Goal: Book appointment/travel/reservation

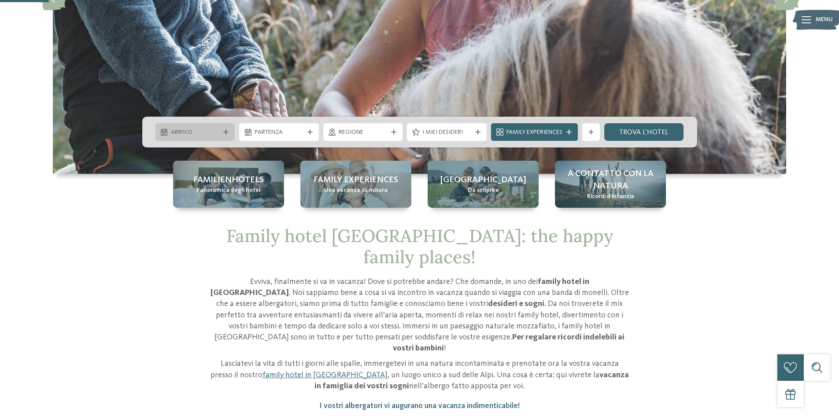
scroll to position [220, 0]
click at [218, 135] on span "Arrivo" at bounding box center [195, 132] width 49 height 9
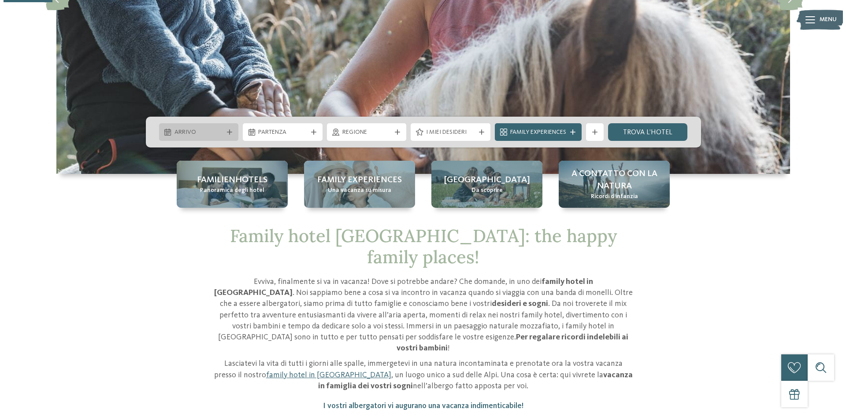
scroll to position [0, 0]
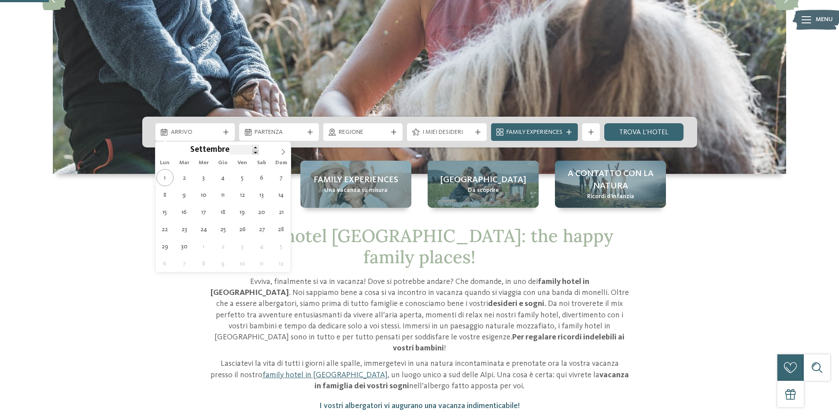
click at [256, 151] on span at bounding box center [255, 152] width 6 height 5
click at [230, 149] on input "****" at bounding box center [243, 149] width 29 height 9
click at [211, 151] on span "Settembre" at bounding box center [209, 150] width 39 height 8
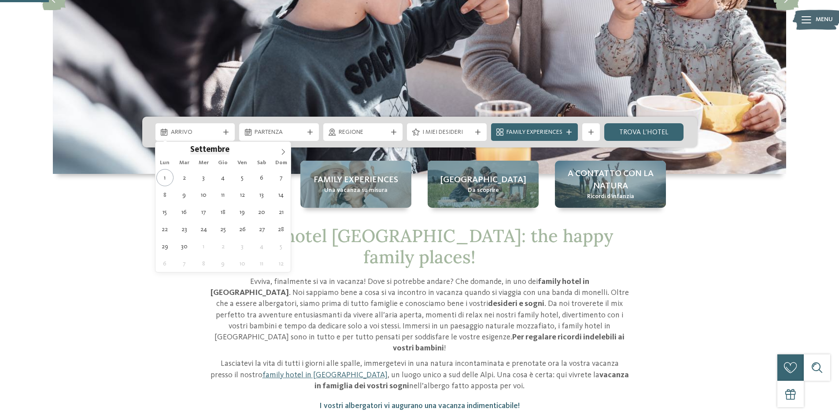
click at [225, 148] on span "Settembre" at bounding box center [209, 150] width 39 height 8
click at [256, 148] on span at bounding box center [255, 147] width 6 height 5
click at [254, 152] on span at bounding box center [255, 152] width 6 height 5
click at [254, 153] on span at bounding box center [255, 152] width 6 height 5
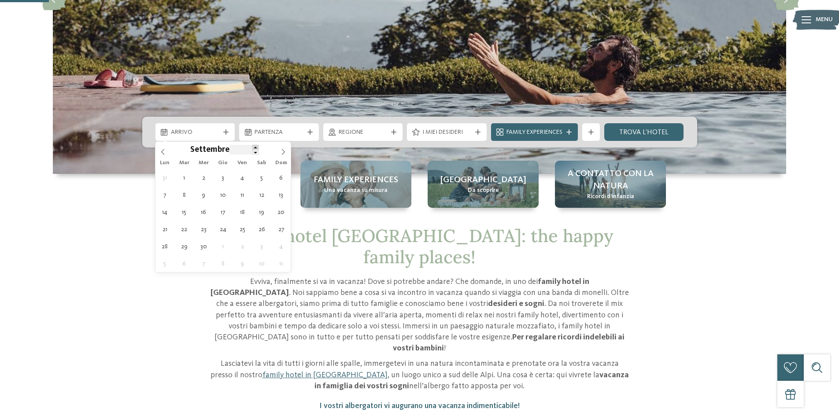
click at [254, 145] on span at bounding box center [255, 147] width 6 height 5
click at [225, 150] on span "Settembre" at bounding box center [209, 150] width 39 height 8
click at [204, 151] on span "Settembre" at bounding box center [209, 150] width 39 height 8
click at [165, 152] on icon at bounding box center [163, 152] width 6 height 6
click at [227, 151] on input "****" at bounding box center [238, 149] width 29 height 9
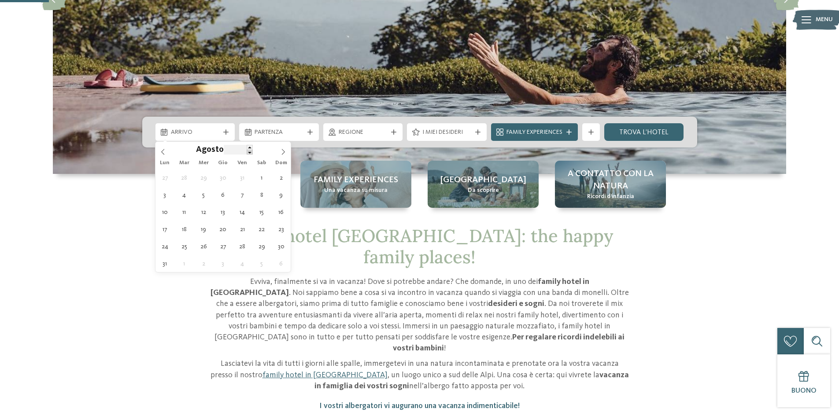
click at [251, 152] on span at bounding box center [250, 152] width 6 height 5
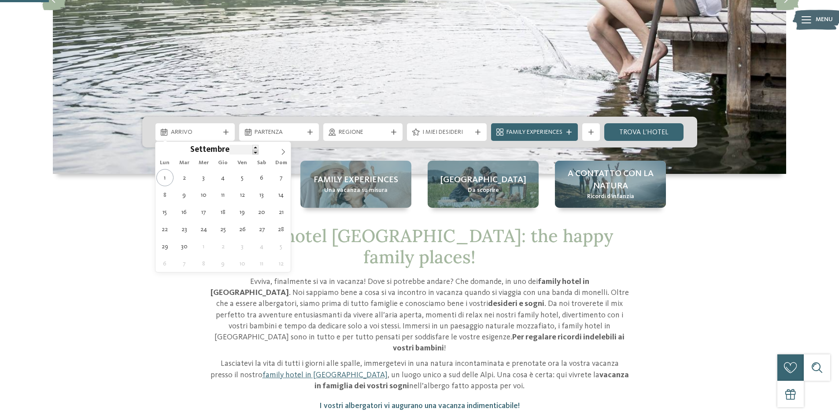
click at [253, 150] on span at bounding box center [255, 152] width 6 height 5
type input "****"
click at [254, 149] on span at bounding box center [255, 147] width 6 height 5
click at [166, 150] on span at bounding box center [162, 149] width 15 height 15
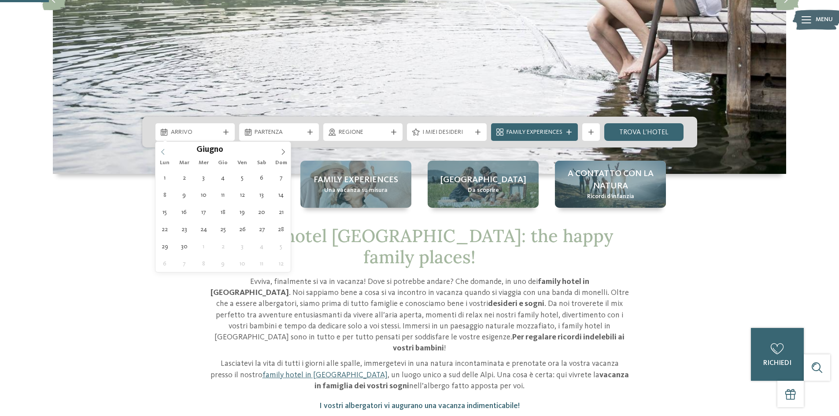
click at [166, 150] on span at bounding box center [162, 149] width 15 height 15
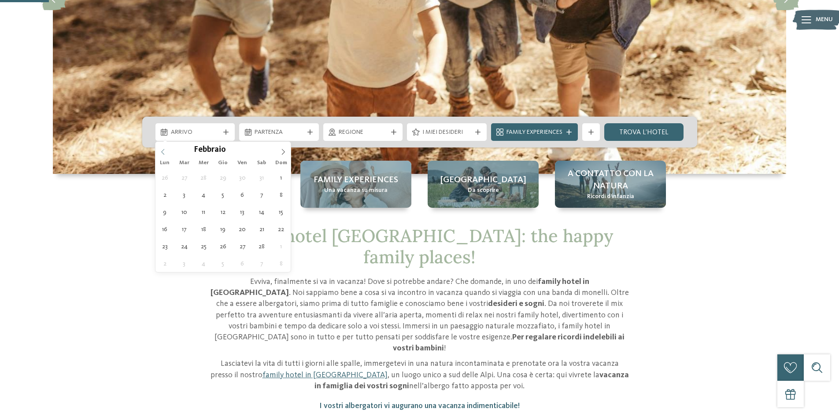
click at [165, 153] on icon at bounding box center [163, 152] width 6 height 6
type div "[DATE]"
type input "****"
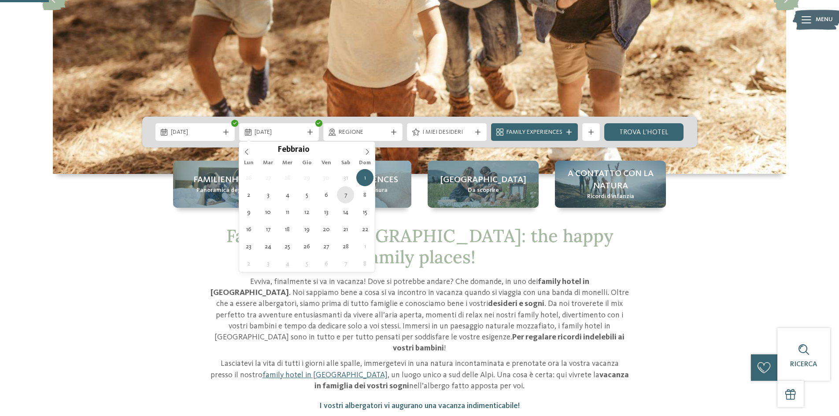
type div "[DATE]"
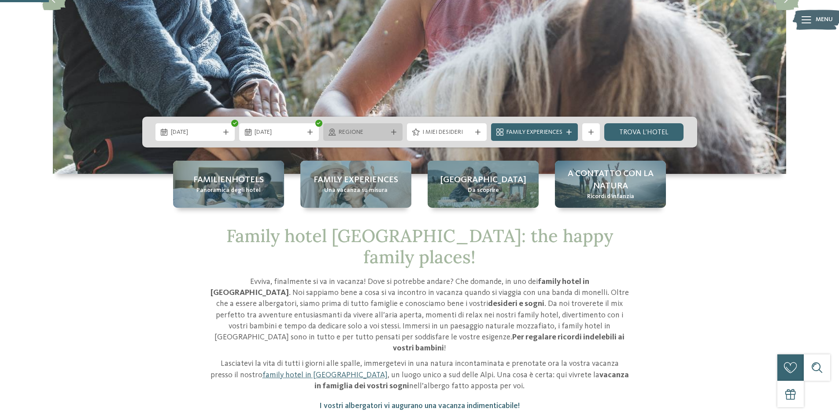
click at [336, 129] on div "Regione" at bounding box center [362, 132] width 53 height 10
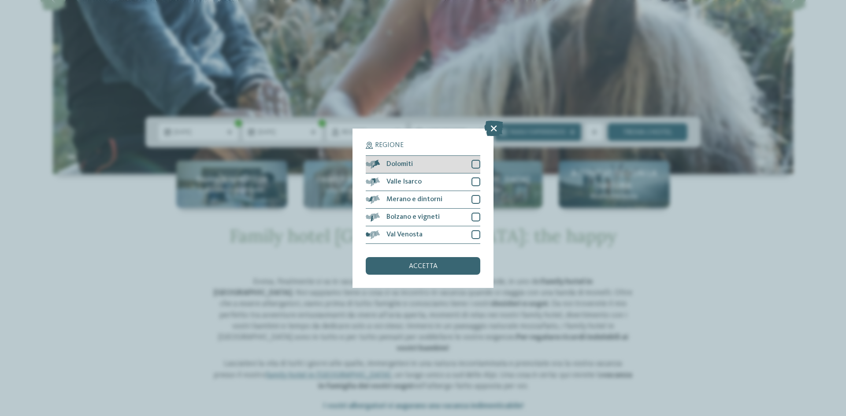
click at [475, 161] on div at bounding box center [475, 164] width 9 height 9
click at [495, 129] on icon at bounding box center [493, 127] width 19 height 15
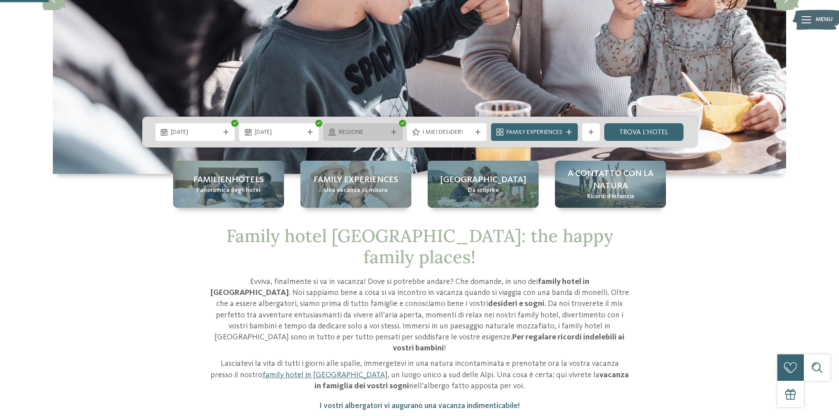
click at [372, 133] on span "Regione" at bounding box center [363, 132] width 49 height 9
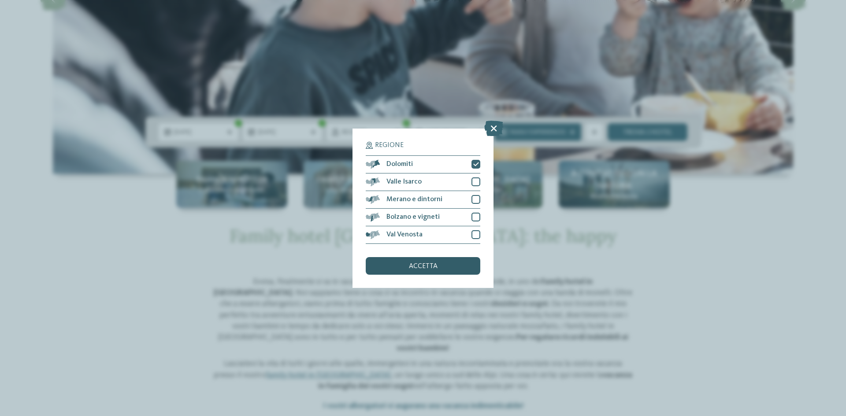
click at [428, 268] on span "accetta" at bounding box center [423, 266] width 29 height 7
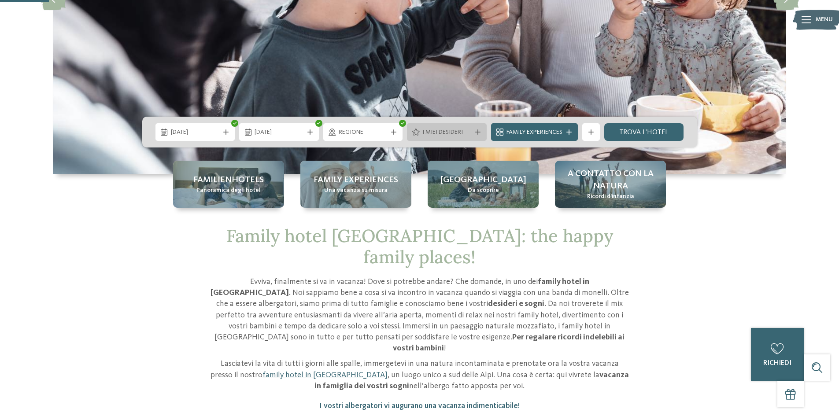
click at [461, 134] on span "I miei desideri" at bounding box center [446, 132] width 49 height 9
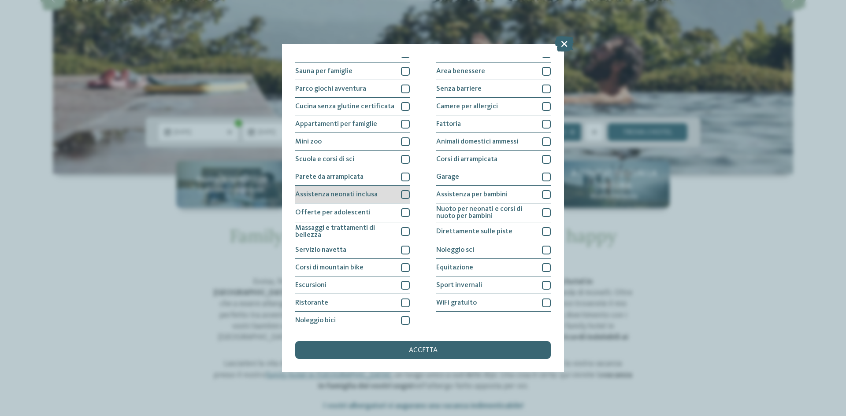
scroll to position [47, 0]
click at [328, 294] on div "Ristorante" at bounding box center [352, 302] width 114 height 18
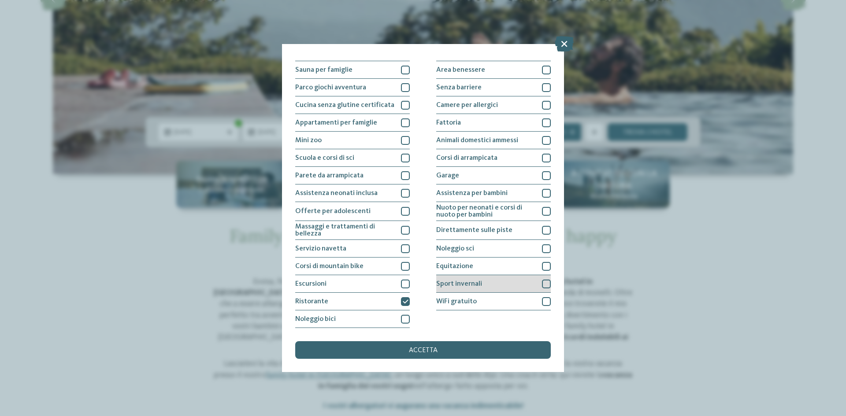
click at [459, 285] on span "Sport invernali" at bounding box center [459, 284] width 46 height 7
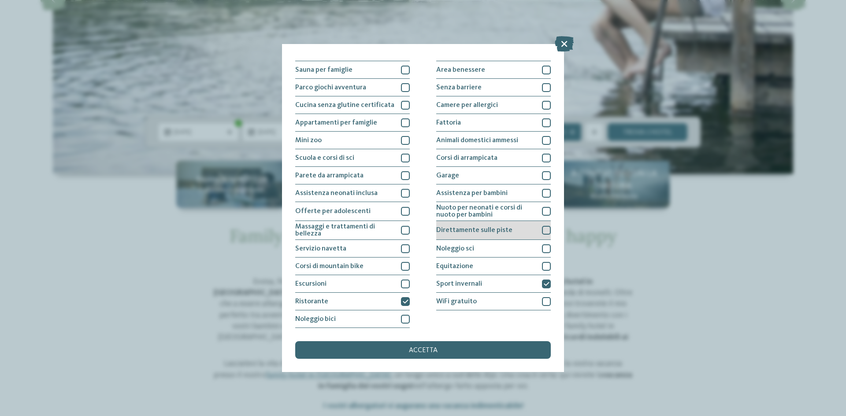
click at [491, 232] on span "Direttamente sulle piste" at bounding box center [474, 230] width 76 height 7
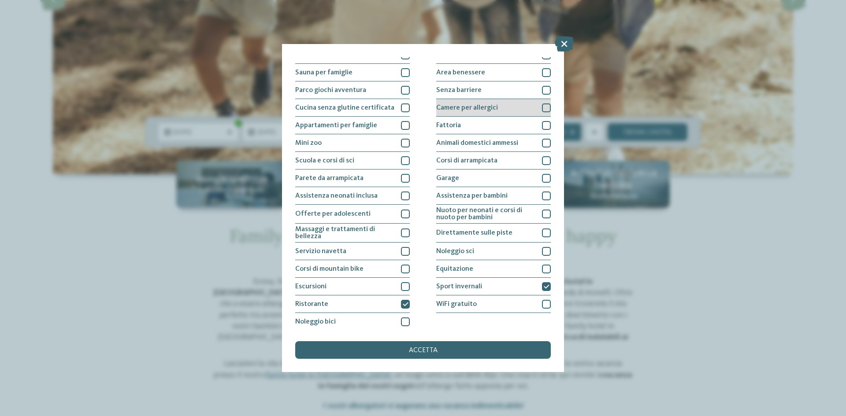
scroll to position [0, 0]
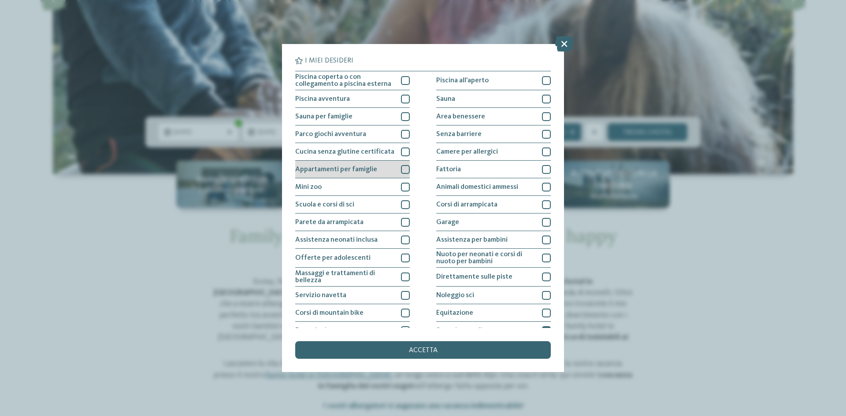
click at [382, 162] on div "Appartamenti per famiglie" at bounding box center [352, 170] width 114 height 18
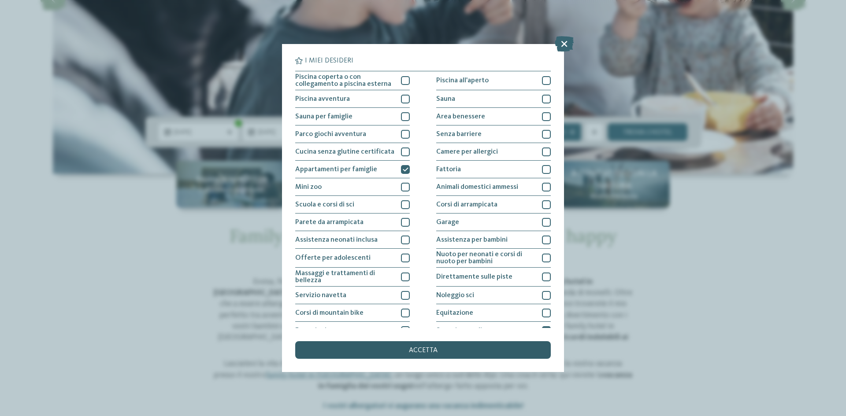
click at [425, 349] on span "accetta" at bounding box center [423, 350] width 29 height 7
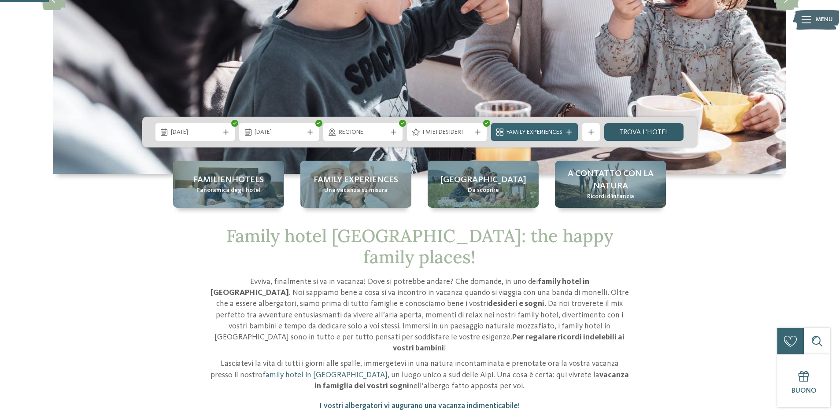
click at [667, 131] on link "trova l’hotel" at bounding box center [644, 132] width 80 height 18
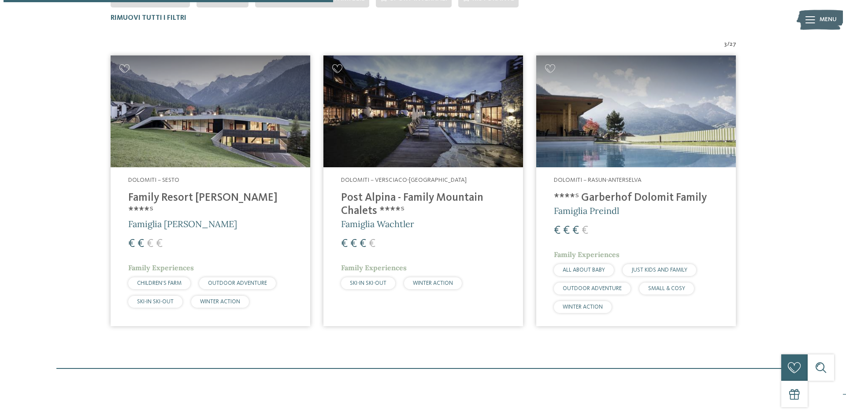
scroll to position [289, 0]
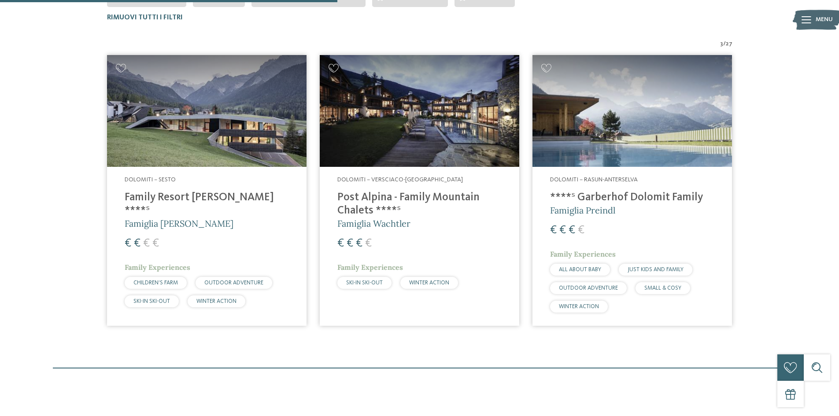
click at [216, 129] on img at bounding box center [206, 111] width 199 height 112
click at [412, 199] on h4 "Post Alpina - Family Mountain Chalets ****ˢ" at bounding box center [419, 204] width 164 height 26
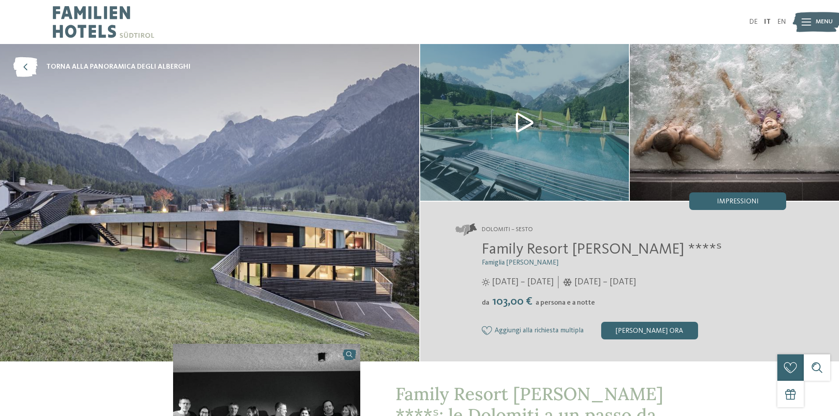
drag, startPoint x: 484, startPoint y: 283, endPoint x: 721, endPoint y: 281, distance: 236.9
click at [721, 281] on div "25/05/2025 – 12/10/2025" at bounding box center [634, 282] width 305 height 12
drag, startPoint x: 641, startPoint y: 280, endPoint x: 463, endPoint y: 273, distance: 177.6
click at [466, 273] on div "Family Resort Rainer ****ˢ Famiglia Rainer 25/05/2025 – 12/10/2025 da" at bounding box center [620, 289] width 331 height 99
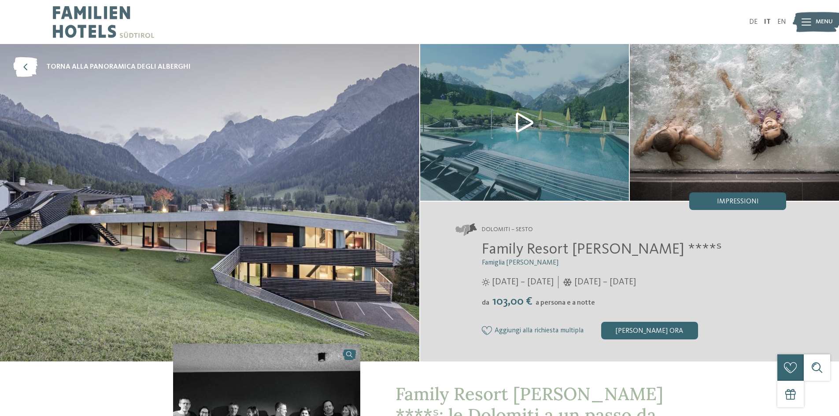
click at [694, 295] on div "da 103,00 € a persona e a notte" at bounding box center [634, 302] width 305 height 14
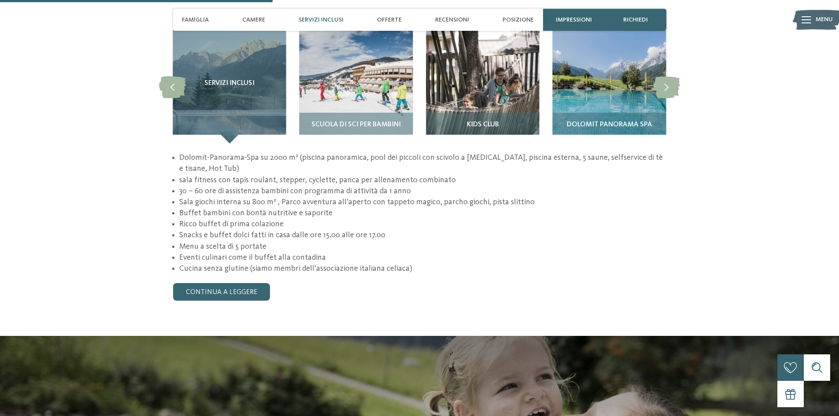
scroll to position [881, 0]
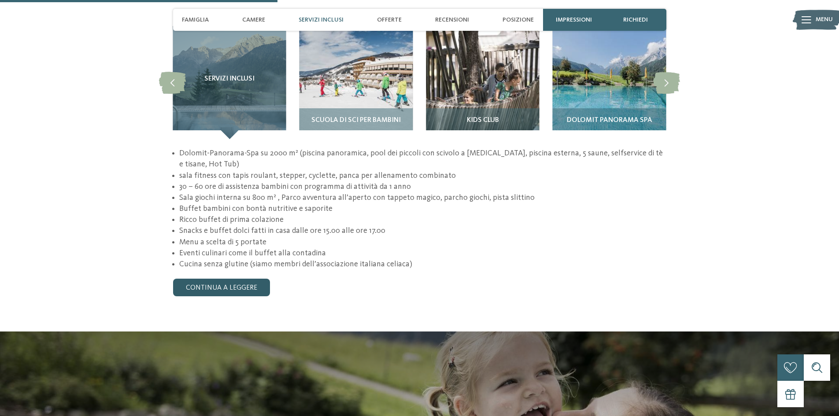
click at [238, 279] on link "continua a leggere" at bounding box center [221, 288] width 97 height 18
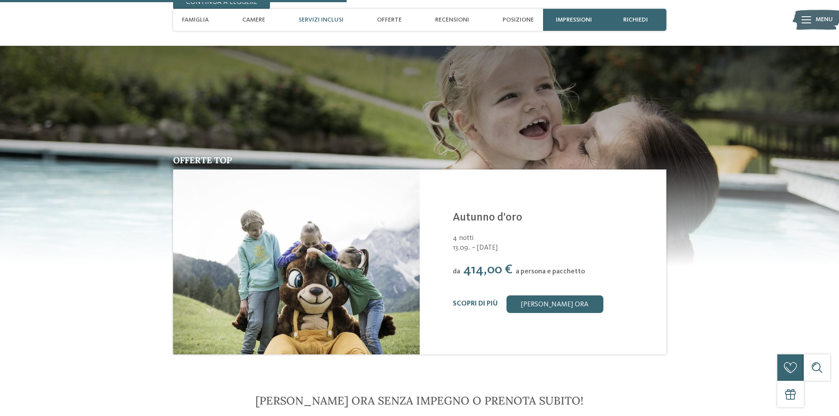
scroll to position [1101, 0]
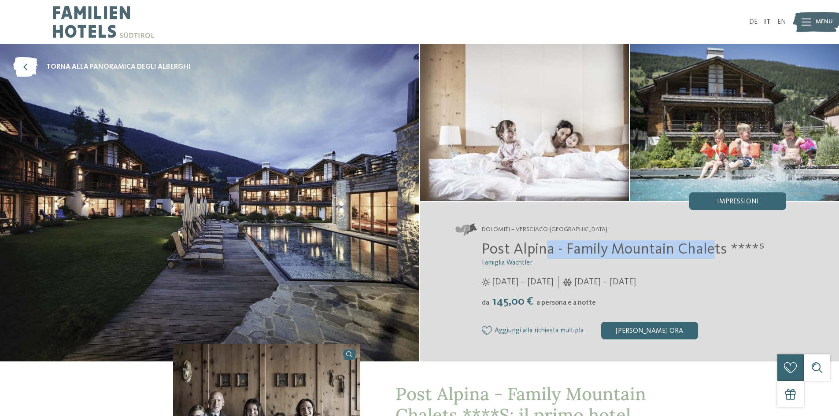
drag, startPoint x: 548, startPoint y: 246, endPoint x: 710, endPoint y: 249, distance: 162.5
click at [710, 249] on span "Post Alpina - Family Mountain Chalets ****ˢ" at bounding box center [623, 249] width 283 height 15
click at [719, 255] on span "Post Alpina - Family Mountain Chalets ****ˢ" at bounding box center [623, 249] width 283 height 15
click at [289, 182] on img at bounding box center [209, 203] width 419 height 318
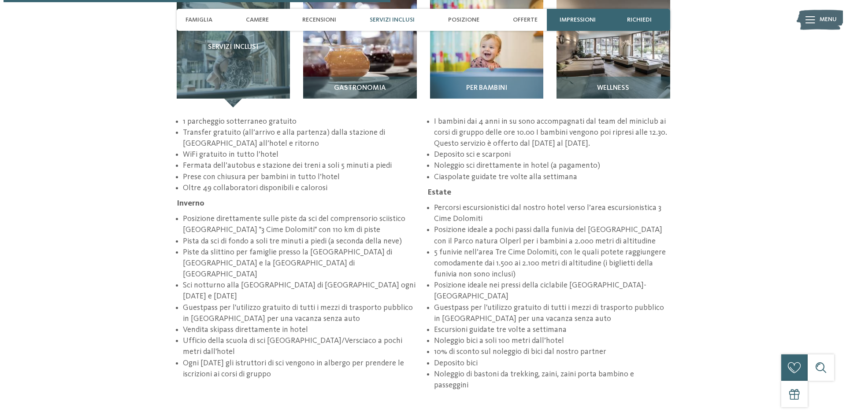
scroll to position [1497, 0]
